Goal: Task Accomplishment & Management: Complete application form

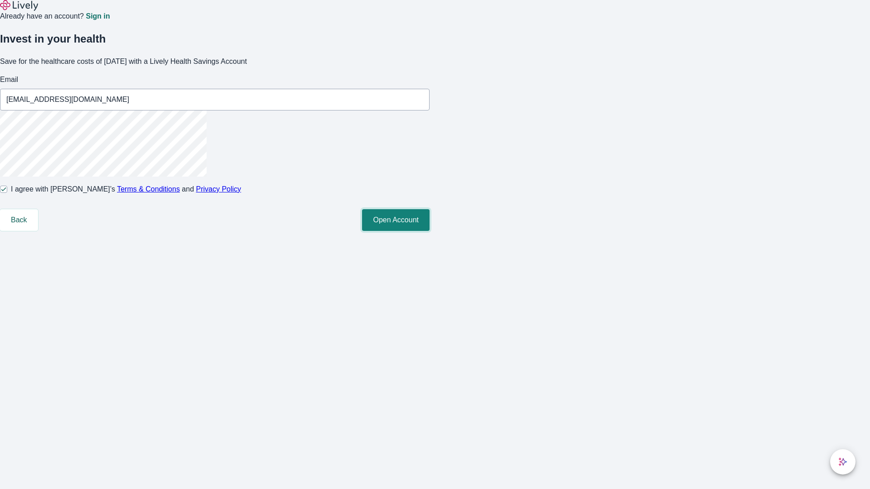
click at [430, 231] on button "Open Account" at bounding box center [396, 220] width 68 height 22
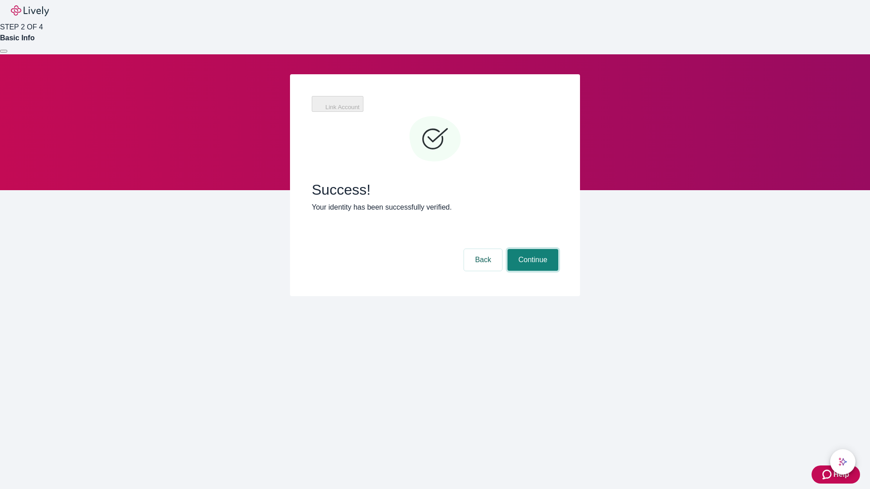
click at [532, 249] on button "Continue" at bounding box center [533, 260] width 51 height 22
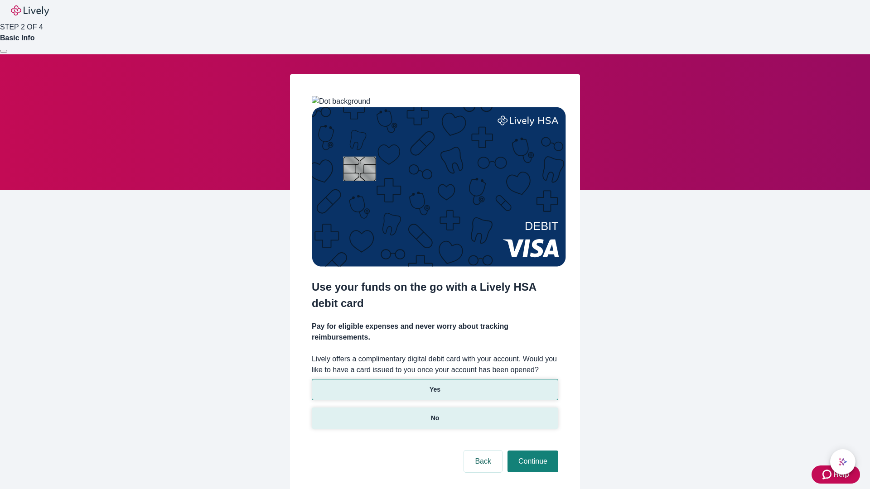
click at [435, 414] on p "No" at bounding box center [435, 419] width 9 height 10
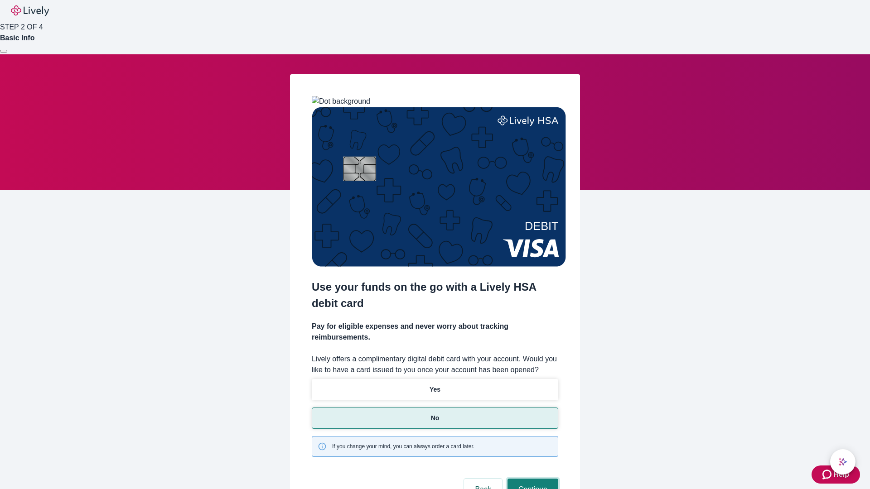
click at [532, 479] on button "Continue" at bounding box center [533, 490] width 51 height 22
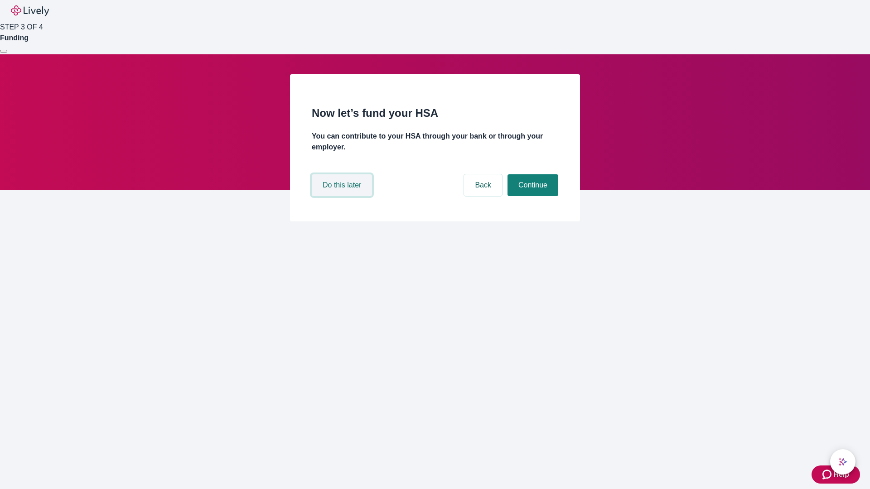
click at [343, 196] on button "Do this later" at bounding box center [342, 185] width 60 height 22
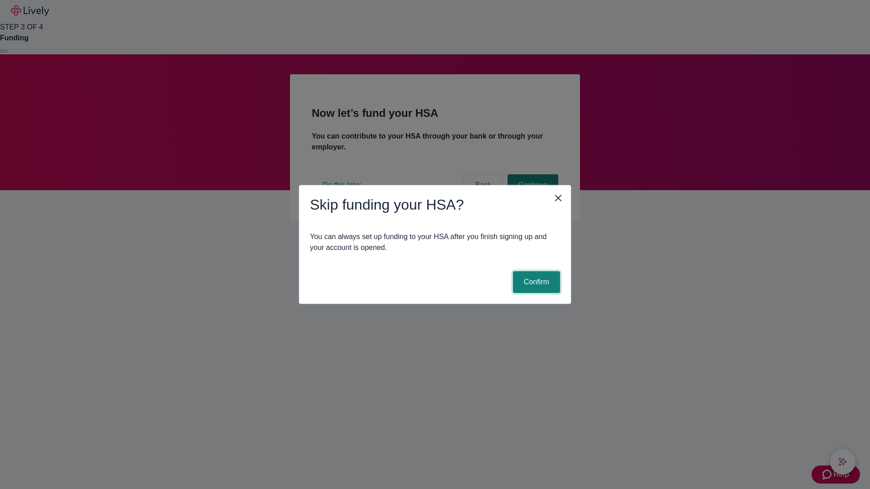
click at [535, 282] on button "Confirm" at bounding box center [536, 282] width 47 height 22
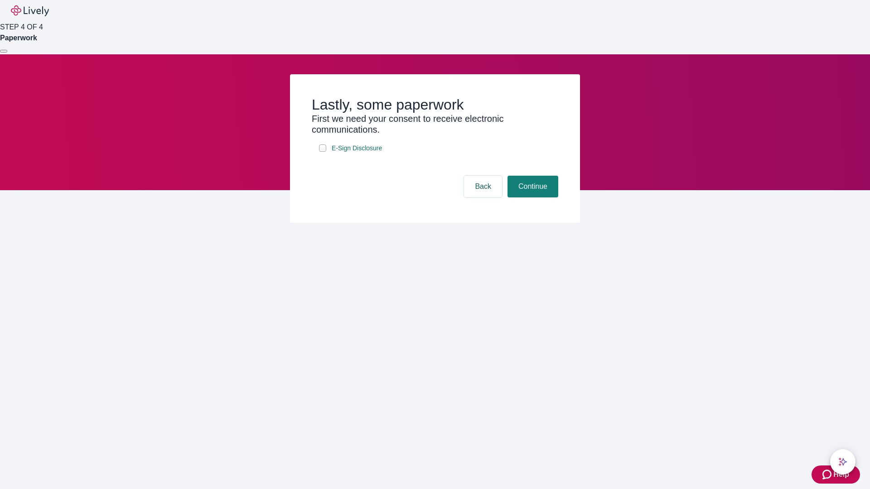
click at [323, 152] on input "E-Sign Disclosure" at bounding box center [322, 148] width 7 height 7
checkbox input "true"
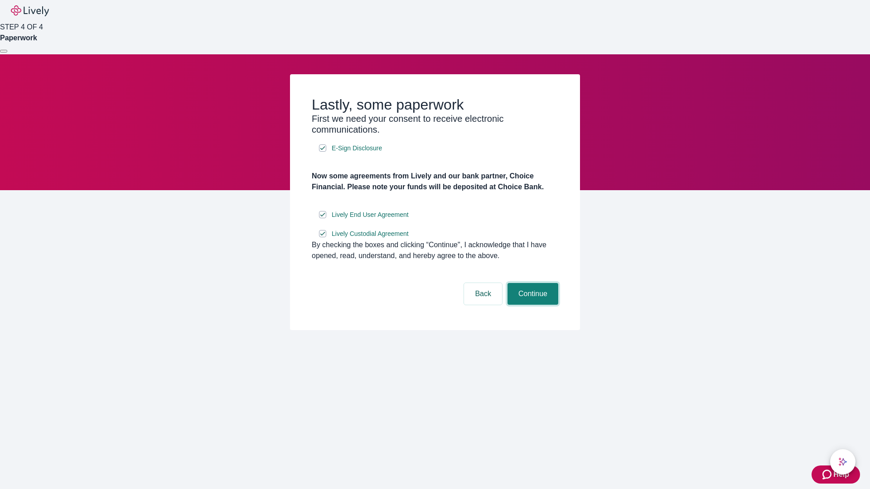
click at [532, 305] on button "Continue" at bounding box center [533, 294] width 51 height 22
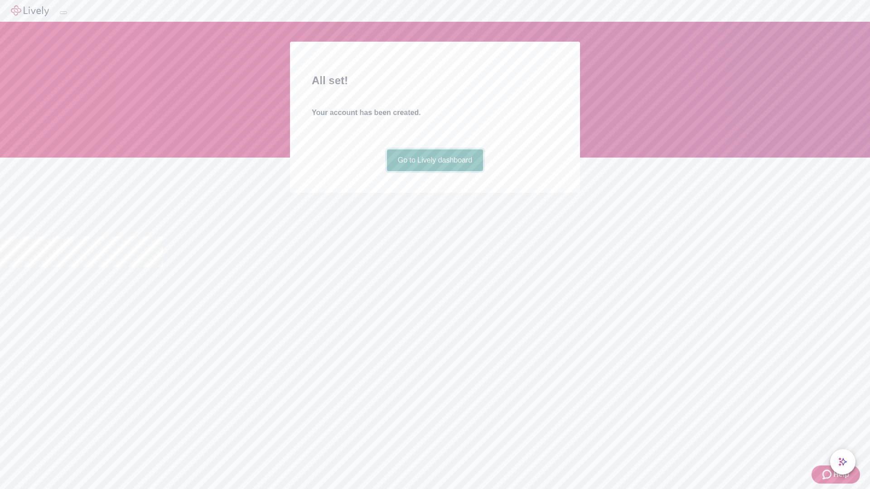
click at [435, 171] on link "Go to Lively dashboard" at bounding box center [435, 161] width 97 height 22
